Goal: Information Seeking & Learning: Learn about a topic

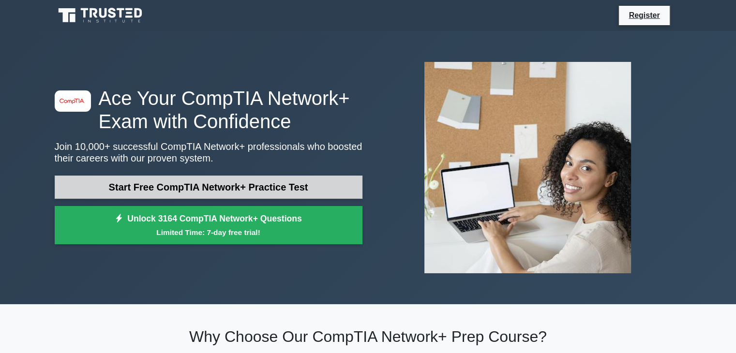
click at [289, 189] on link "Start Free CompTIA Network+ Practice Test" at bounding box center [209, 187] width 308 height 23
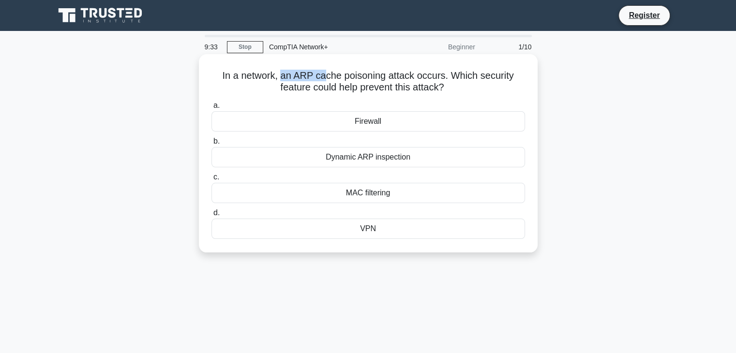
drag, startPoint x: 280, startPoint y: 79, endPoint x: 322, endPoint y: 72, distance: 42.7
click at [322, 72] on h5 "In a network, an ARP cache poisoning attack occurs. Which security feature coul…" at bounding box center [369, 82] width 316 height 24
click at [343, 89] on h5 "In a network, an ARP cache poisoning attack occurs. Which security feature coul…" at bounding box center [369, 82] width 316 height 24
click at [364, 121] on div "Firewall" at bounding box center [369, 121] width 314 height 20
click at [212, 109] on input "a. Firewall" at bounding box center [212, 106] width 0 height 6
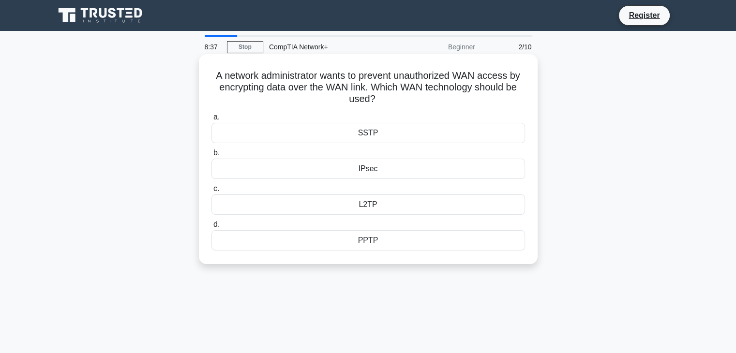
click at [363, 167] on div "IPsec" at bounding box center [369, 169] width 314 height 20
click at [212, 156] on input "b. IPsec" at bounding box center [212, 153] width 0 height 6
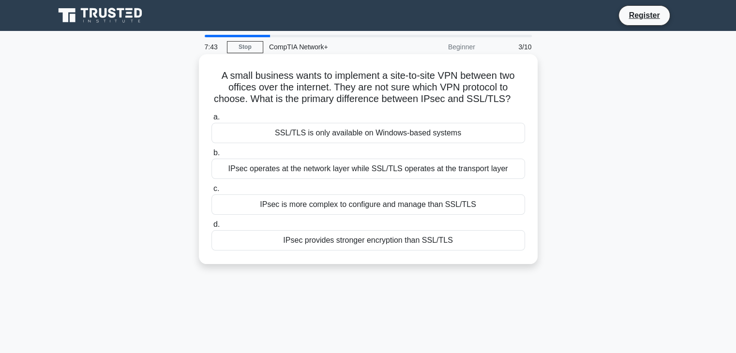
click at [374, 241] on div "IPsec provides stronger encryption than SSL/TLS" at bounding box center [369, 240] width 314 height 20
click at [212, 228] on input "d. IPsec provides stronger encryption than SSL/TLS" at bounding box center [212, 225] width 0 height 6
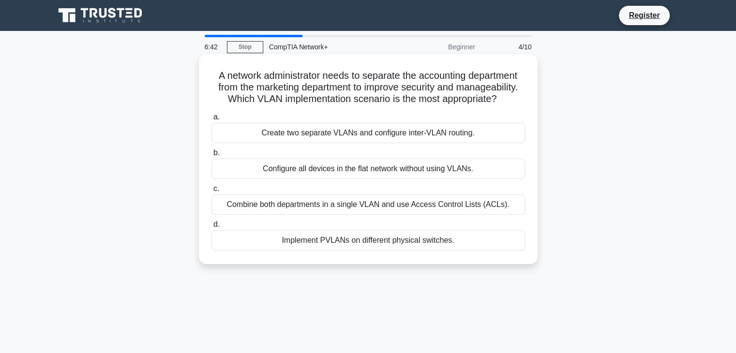
click at [412, 135] on div "Create two separate VLANs and configure inter-VLAN routing." at bounding box center [369, 133] width 314 height 20
click at [212, 121] on input "a. Create two separate VLANs and configure inter-VLAN routing." at bounding box center [212, 117] width 0 height 6
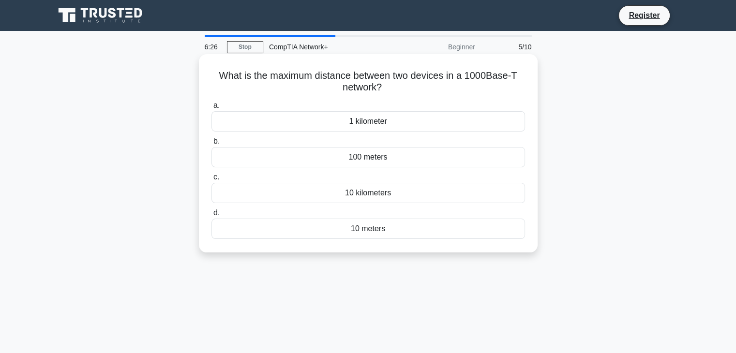
click at [360, 157] on div "100 meters" at bounding box center [369, 157] width 314 height 20
click at [212, 145] on input "b. 100 meters" at bounding box center [212, 141] width 0 height 6
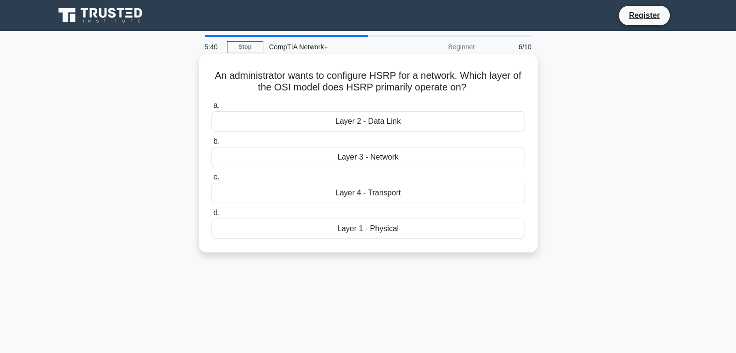
click at [377, 122] on div "Layer 2 - Data Link" at bounding box center [369, 121] width 314 height 20
click at [212, 109] on input "a. Layer 2 - Data Link" at bounding box center [212, 106] width 0 height 6
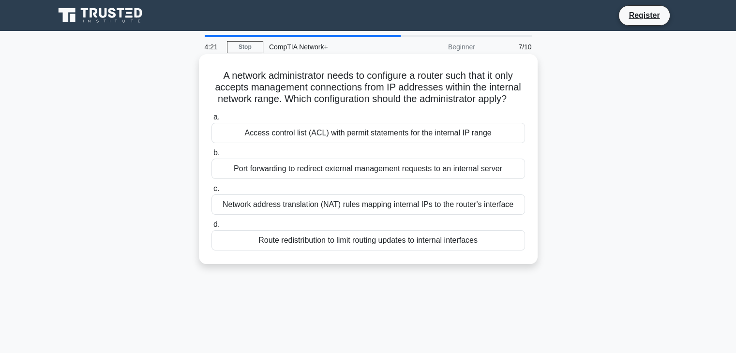
click at [397, 132] on div "Access control list (ACL) with permit statements for the internal IP range" at bounding box center [369, 133] width 314 height 20
click at [212, 121] on input "a. Access control list (ACL) with permit statements for the internal IP range" at bounding box center [212, 117] width 0 height 6
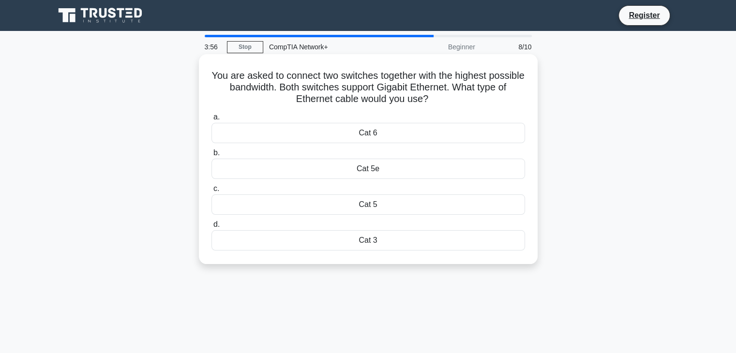
click at [370, 134] on div "Cat 6" at bounding box center [369, 133] width 314 height 20
click at [212, 121] on input "a. Cat 6" at bounding box center [212, 117] width 0 height 6
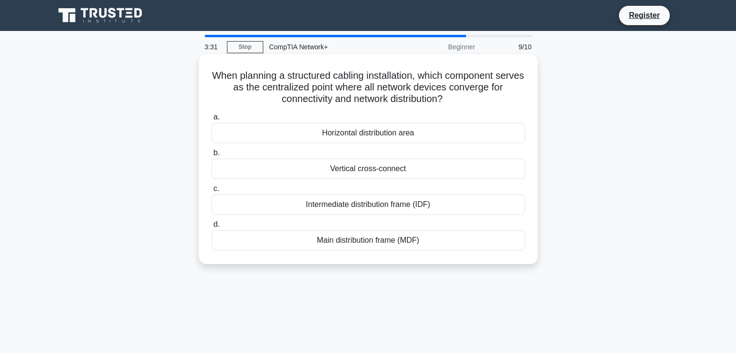
click at [361, 241] on div "Main distribution frame (MDF)" at bounding box center [369, 240] width 314 height 20
click at [212, 228] on input "d. Main distribution frame (MDF)" at bounding box center [212, 225] width 0 height 6
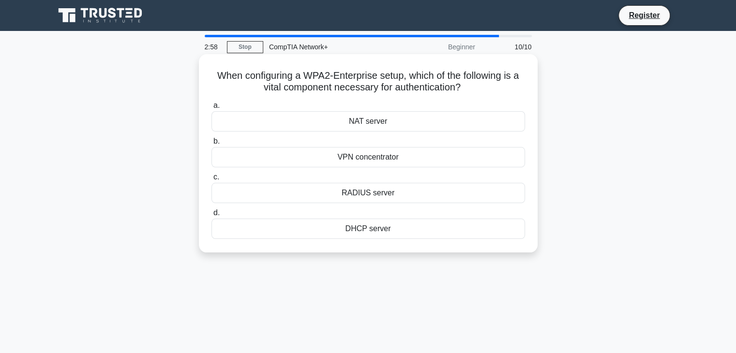
click at [373, 230] on div "DHCP server" at bounding box center [369, 229] width 314 height 20
click at [212, 216] on input "d. DHCP server" at bounding box center [212, 213] width 0 height 6
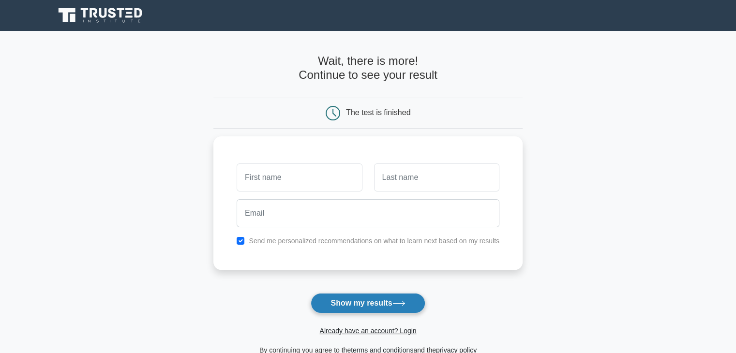
click at [387, 304] on button "Show my results" at bounding box center [368, 303] width 114 height 20
click at [388, 304] on button "Show my results" at bounding box center [368, 303] width 114 height 20
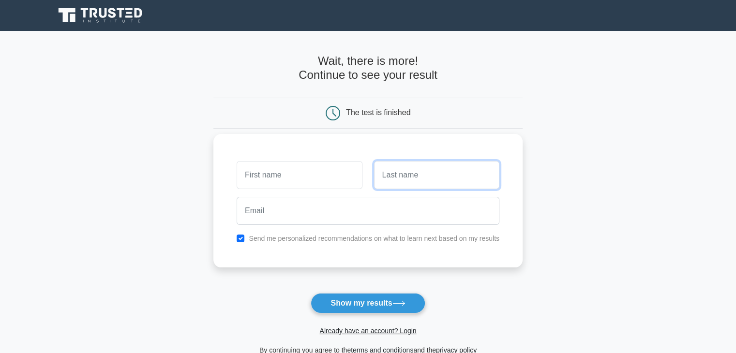
click at [400, 171] on input "text" at bounding box center [436, 175] width 125 height 28
click at [319, 237] on label "Send me personalized recommendations on what to learn next based on my results" at bounding box center [374, 239] width 251 height 8
